Goal: Information Seeking & Learning: Learn about a topic

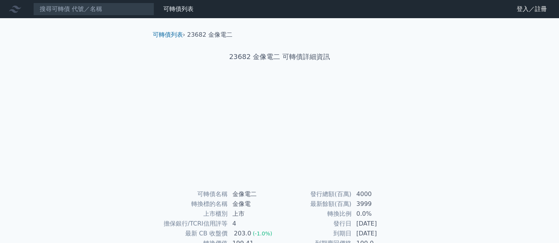
scroll to position [94, 0]
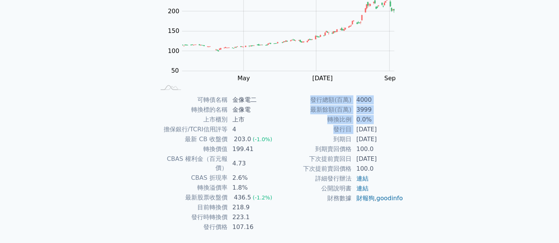
drag, startPoint x: 355, startPoint y: 128, endPoint x: 407, endPoint y: 130, distance: 52.6
click at [407, 130] on div "可轉債名稱 金像電二 轉換標的名稱 金像電 上市櫃別 上市 擔保銀行/TCRI信用評等 4 最新 CB 收盤價 203.0 (-1.0%) 轉換價值 199.…" at bounding box center [280, 163] width 266 height 137
click at [403, 144] on td "100.0" at bounding box center [378, 149] width 52 height 10
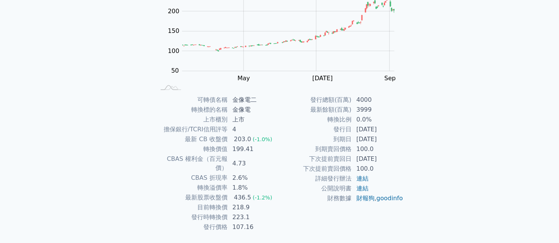
click at [364, 138] on td "[DATE]" at bounding box center [378, 139] width 52 height 10
drag, startPoint x: 361, startPoint y: 146, endPoint x: 380, endPoint y: 147, distance: 19.3
click at [380, 147] on td "100.0" at bounding box center [378, 149] width 52 height 10
click at [399, 149] on td "100.0" at bounding box center [378, 149] width 52 height 10
drag, startPoint x: 232, startPoint y: 146, endPoint x: 261, endPoint y: 147, distance: 28.7
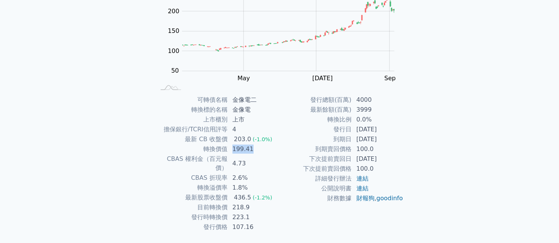
click at [260, 147] on td "199.41" at bounding box center [254, 149] width 52 height 10
click at [284, 157] on td "下次提前賣回日" at bounding box center [316, 159] width 72 height 10
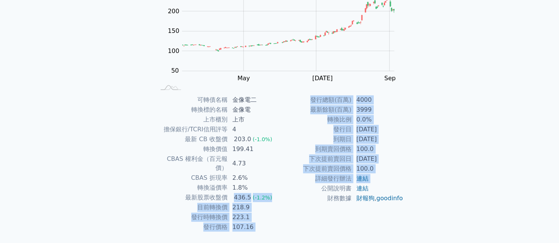
drag, startPoint x: 234, startPoint y: 188, endPoint x: 288, endPoint y: 188, distance: 53.7
click at [286, 188] on div "可轉債名稱 金像電二 轉換標的名稱 金像電 上市櫃別 上市 擔保銀行/TCRI信用評等 4 最新 CB 收盤價 203.0 (-1.0%) 轉換價值 199.…" at bounding box center [280, 163] width 266 height 137
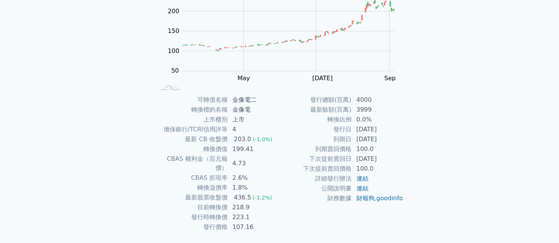
click at [295, 198] on td "財務數據" at bounding box center [316, 198] width 72 height 10
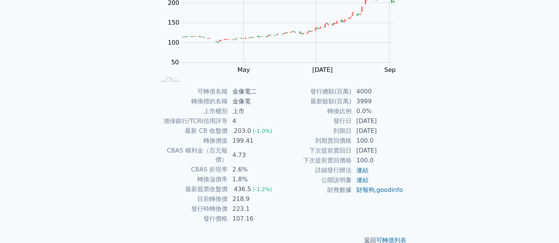
scroll to position [107, 0]
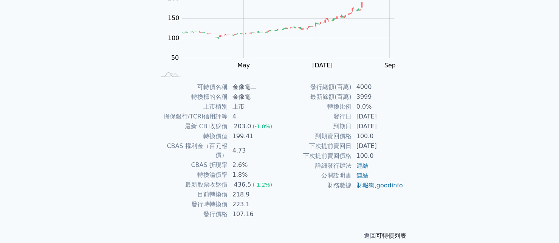
click at [390, 232] on link "可轉債列表" at bounding box center [392, 235] width 30 height 7
